Goal: Task Accomplishment & Management: Use online tool/utility

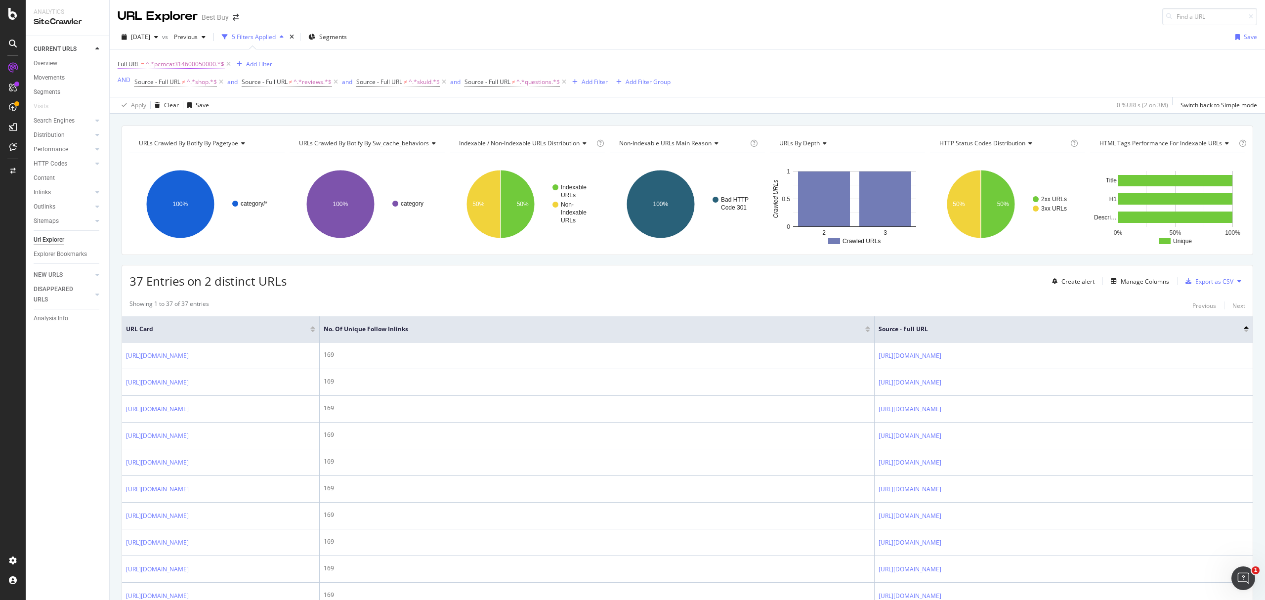
scroll to position [1545, 0]
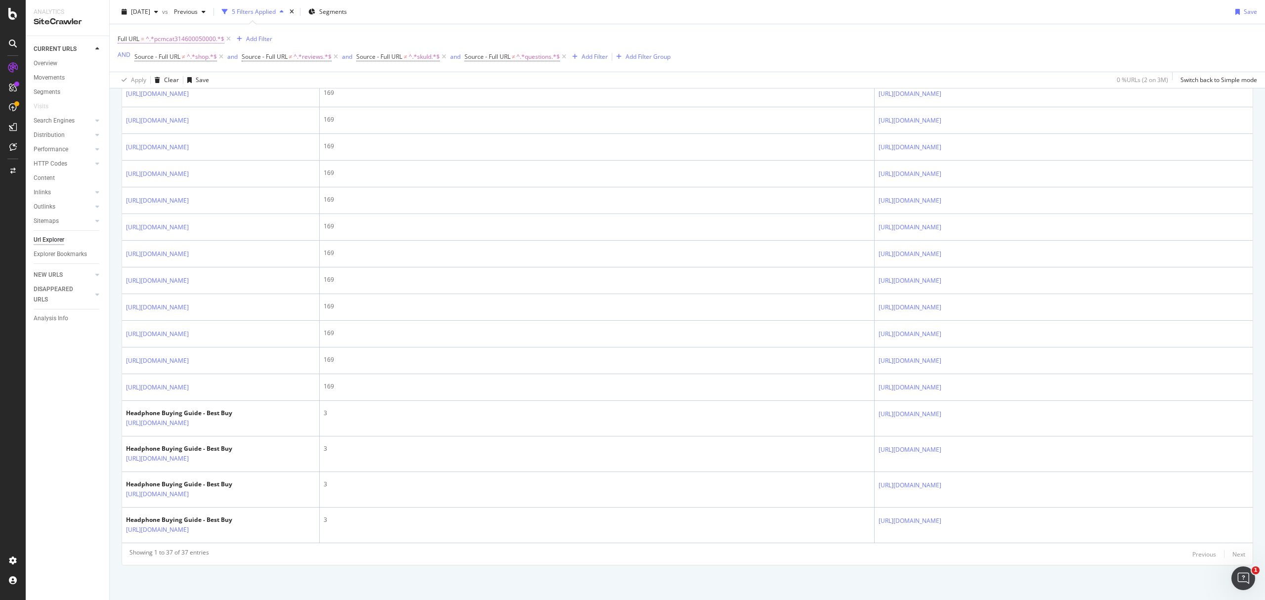
click at [183, 37] on span "^.*pcmcat314600050000.*$" at bounding box center [185, 39] width 79 height 14
click at [211, 76] on input "pcmcat314600050000" at bounding box center [173, 81] width 93 height 16
paste input "1590675770256"
type input "pcmcat1590675770256"
click at [221, 99] on div "Apply" at bounding box center [227, 101] width 15 height 8
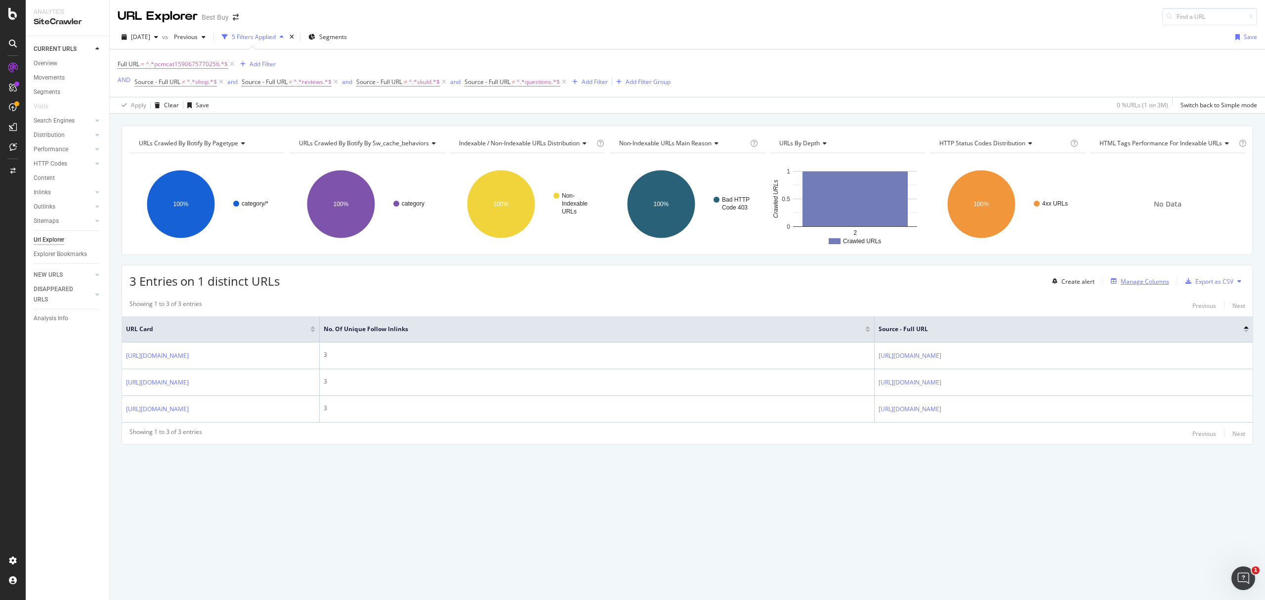
click at [1149, 285] on div "Manage Columns" at bounding box center [1145, 281] width 48 height 8
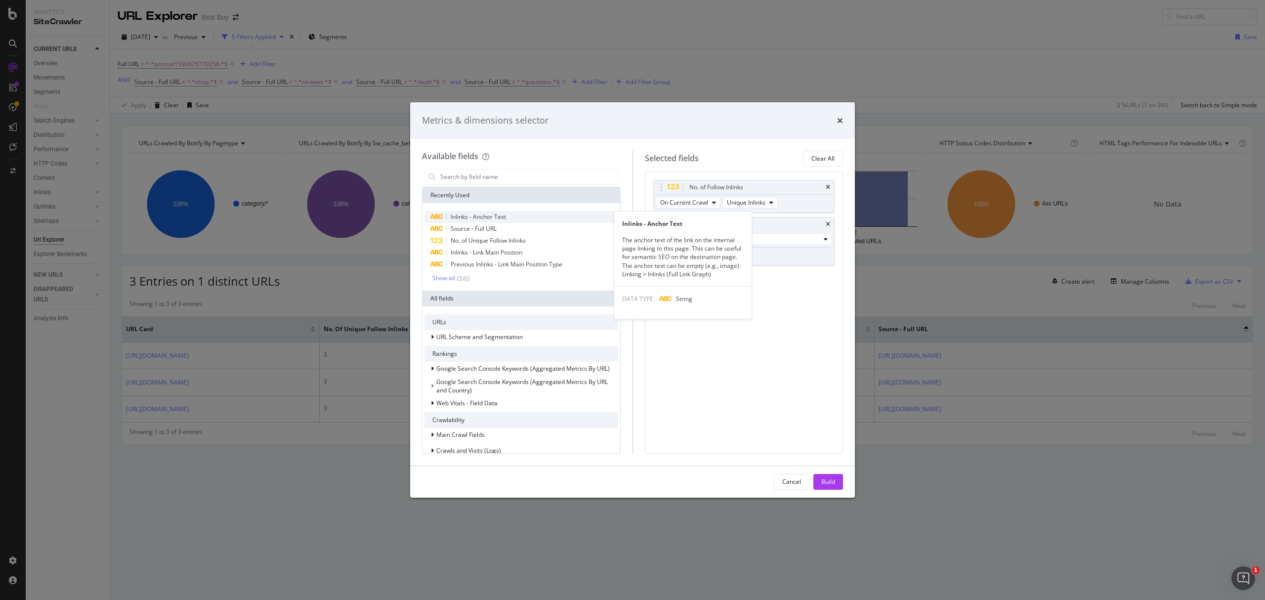
click at [489, 215] on span "Inlinks - Anchor Text" at bounding box center [478, 217] width 55 height 8
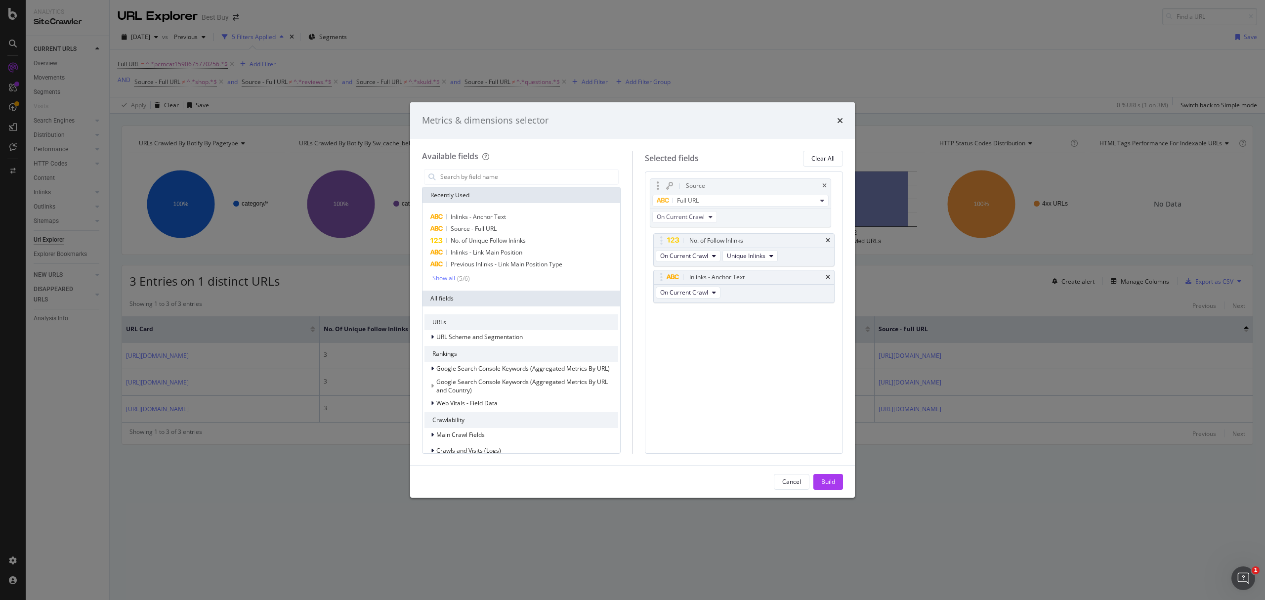
drag, startPoint x: 710, startPoint y: 229, endPoint x: 707, endPoint y: 190, distance: 39.2
click at [707, 190] on body "Analytics SiteCrawler CURRENT URLS Overview Movements Segments Visits Search En…" at bounding box center [632, 300] width 1265 height 600
drag, startPoint x: 740, startPoint y: 277, endPoint x: 738, endPoint y: 241, distance: 35.6
click at [738, 241] on body "Analytics SiteCrawler CURRENT URLS Overview Movements Segments Visits Search En…" at bounding box center [632, 300] width 1265 height 600
click at [827, 480] on div "Build" at bounding box center [828, 481] width 14 height 8
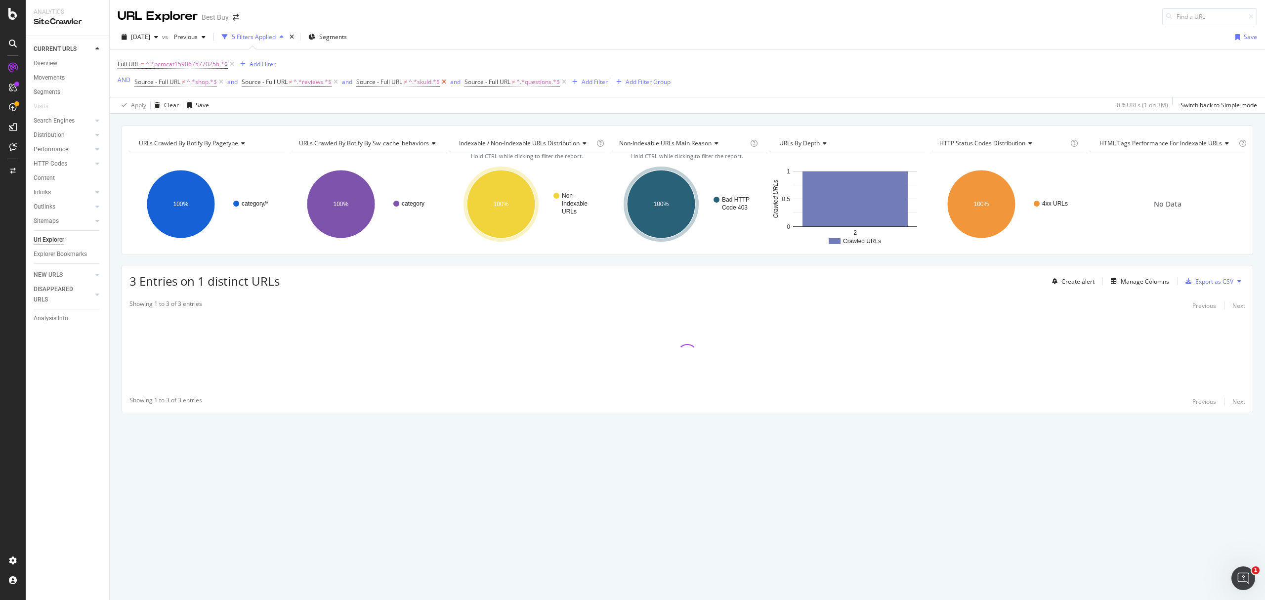
click at [445, 84] on icon at bounding box center [444, 82] width 8 height 10
